Goal: Navigation & Orientation: Find specific page/section

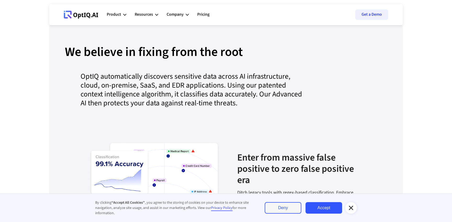
scroll to position [516, 0]
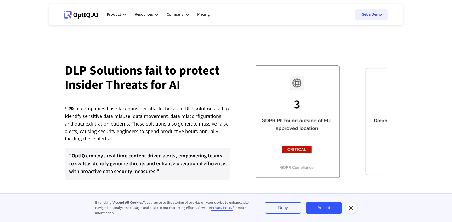
scroll to position [988, 0]
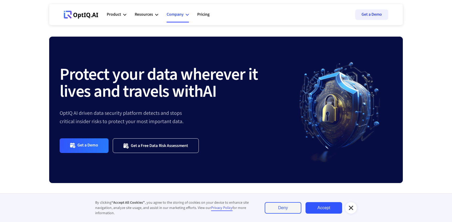
click at [178, 15] on div "Company" at bounding box center [175, 14] width 17 height 7
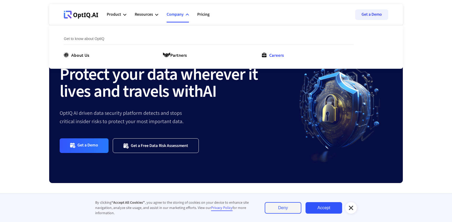
click at [276, 57] on div "Careers" at bounding box center [276, 55] width 15 height 6
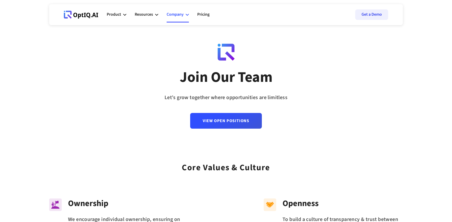
click at [177, 13] on div "Company" at bounding box center [175, 14] width 17 height 7
click at [75, 53] on div "About Us" at bounding box center [80, 55] width 18 height 6
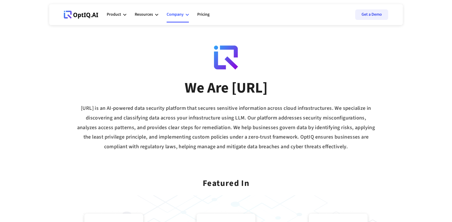
click at [180, 17] on div "Company" at bounding box center [175, 14] width 17 height 7
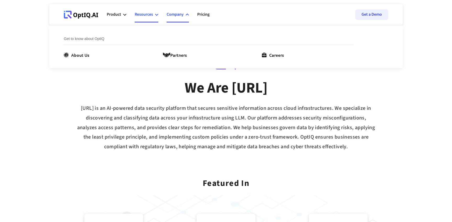
click at [143, 16] on div "Resources" at bounding box center [144, 14] width 18 height 7
click at [111, 16] on div "Product" at bounding box center [114, 14] width 14 height 7
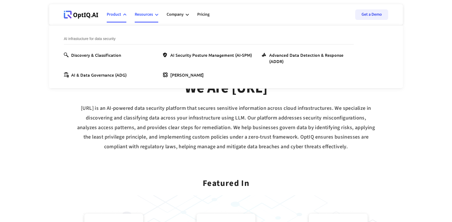
click at [152, 15] on div "Resources" at bounding box center [144, 14] width 18 height 7
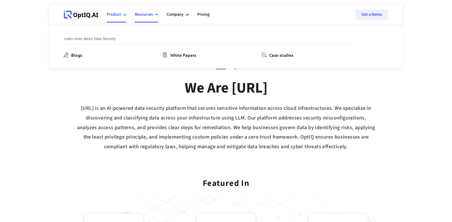
click at [113, 16] on div "Product" at bounding box center [114, 14] width 14 height 7
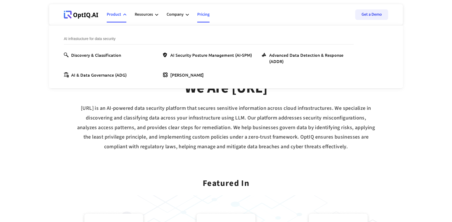
click at [203, 14] on link "Pricing" at bounding box center [203, 15] width 12 height 16
